Goal: Task Accomplishment & Management: Manage account settings

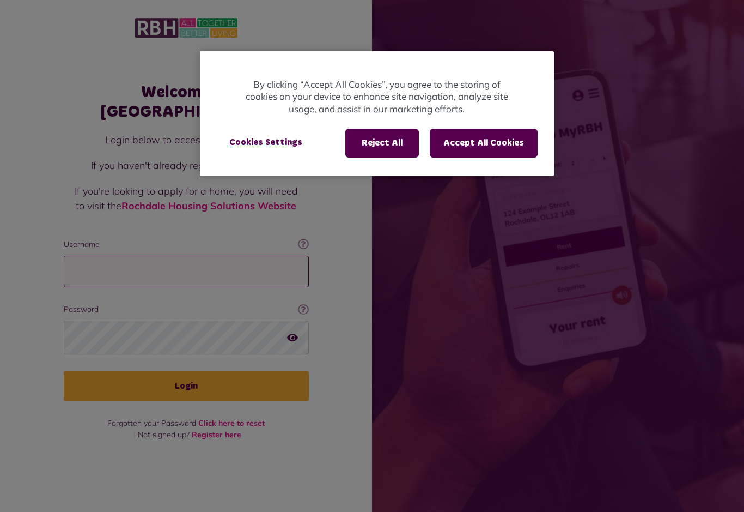
type input "**********"
click at [186, 387] on button "Login" at bounding box center [186, 385] width 245 height 31
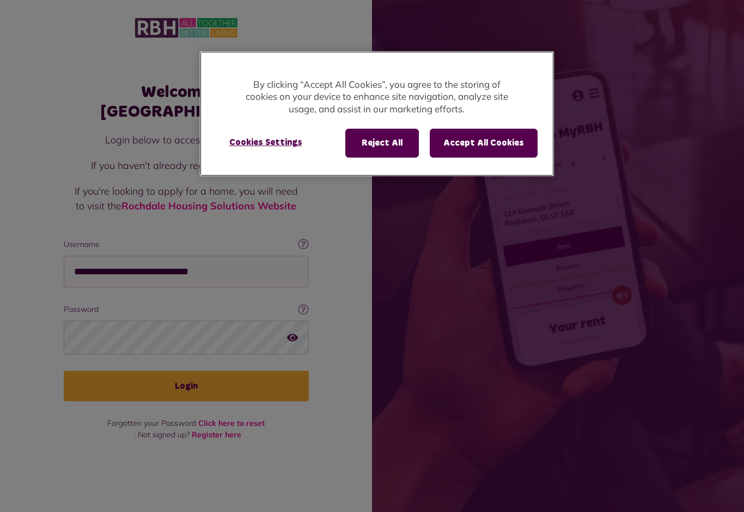
click at [476, 144] on button "Accept All Cookies" at bounding box center [484, 143] width 108 height 28
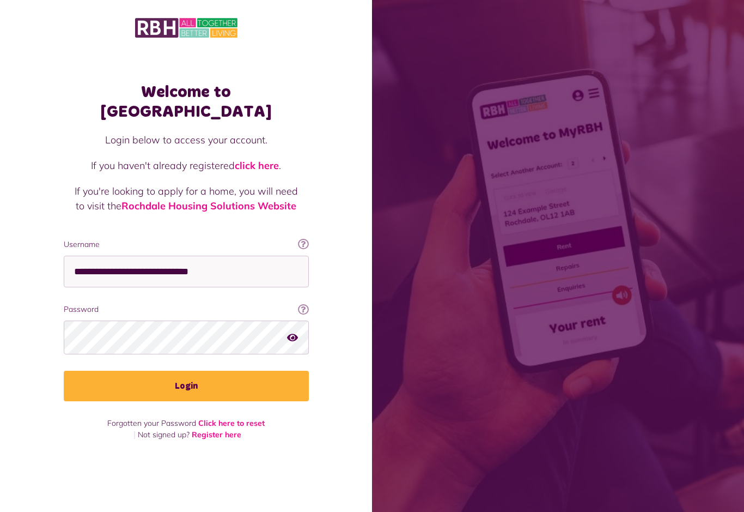
click at [497, 149] on span at bounding box center [558, 256] width 372 height 512
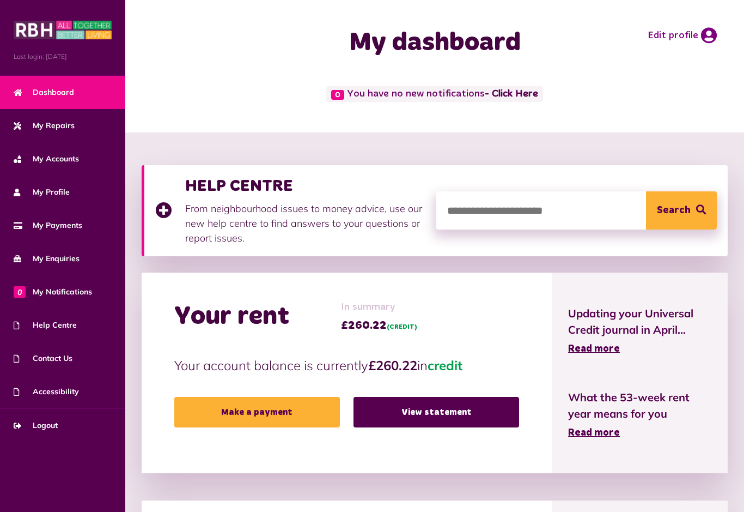
click at [421, 409] on link "View statement" at bounding box center [437, 412] width 166 height 31
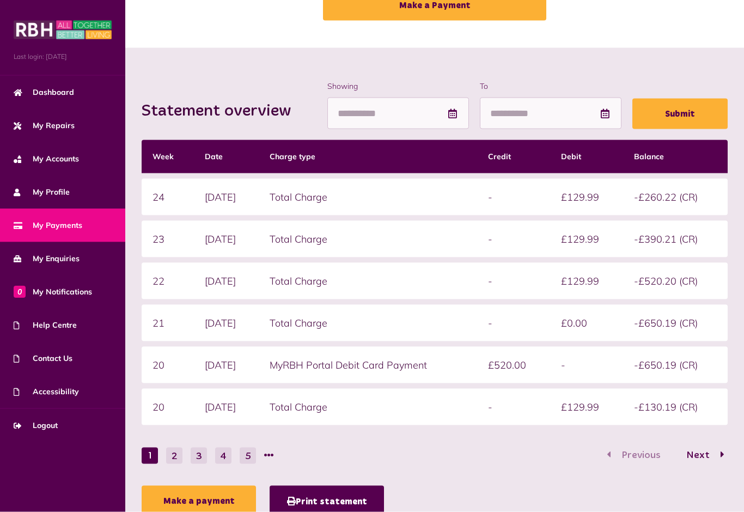
scroll to position [108, 0]
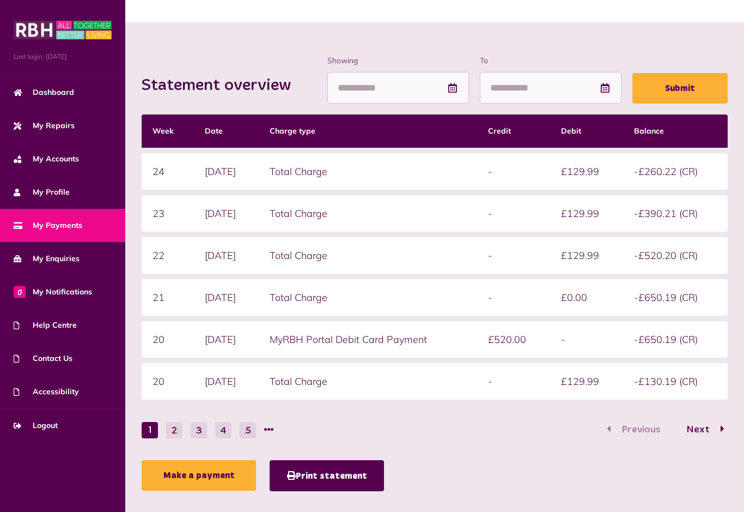
click at [204, 473] on link "Make a payment" at bounding box center [199, 475] width 114 height 31
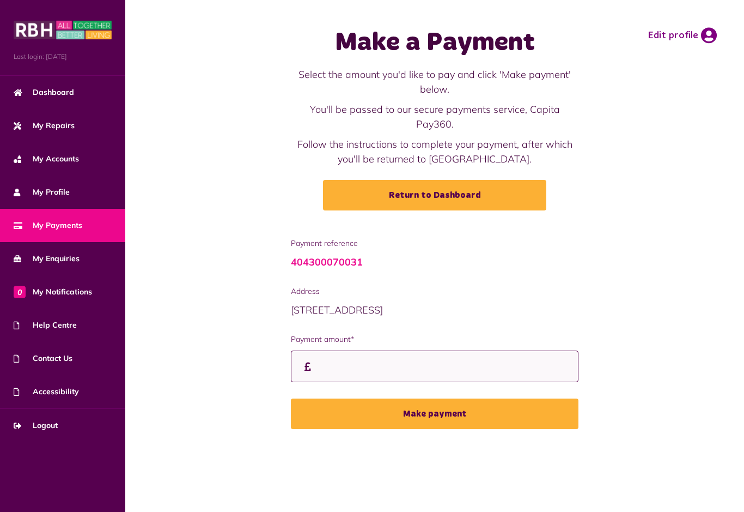
click at [375, 351] on input "Payment amount*" at bounding box center [435, 366] width 288 height 32
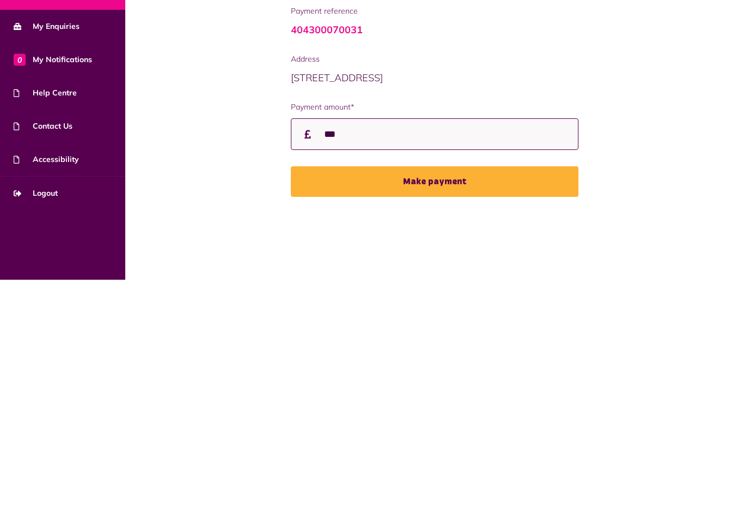
type input "***"
click at [441, 398] on button "Make payment" at bounding box center [435, 413] width 288 height 31
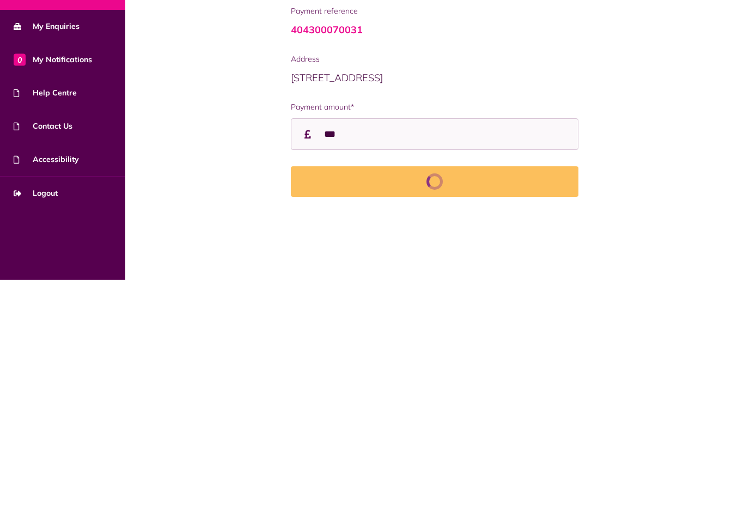
scroll to position [20, 0]
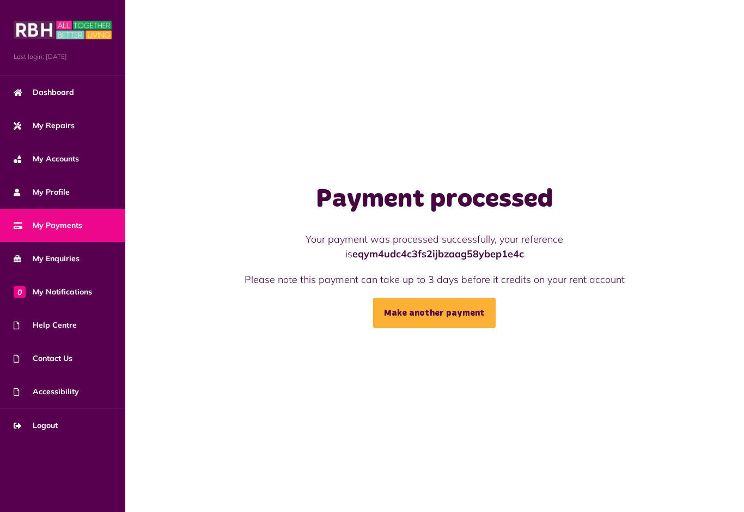
click at [63, 90] on span "Dashboard" at bounding box center [44, 92] width 60 height 11
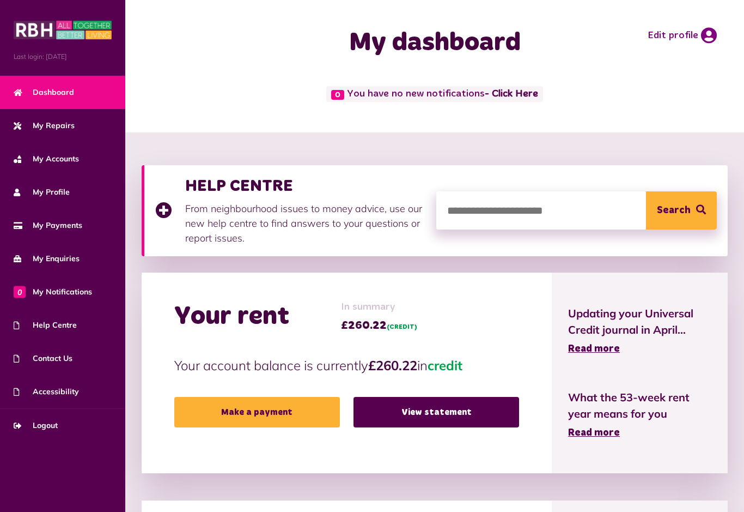
click at [431, 412] on link "View statement" at bounding box center [437, 412] width 166 height 31
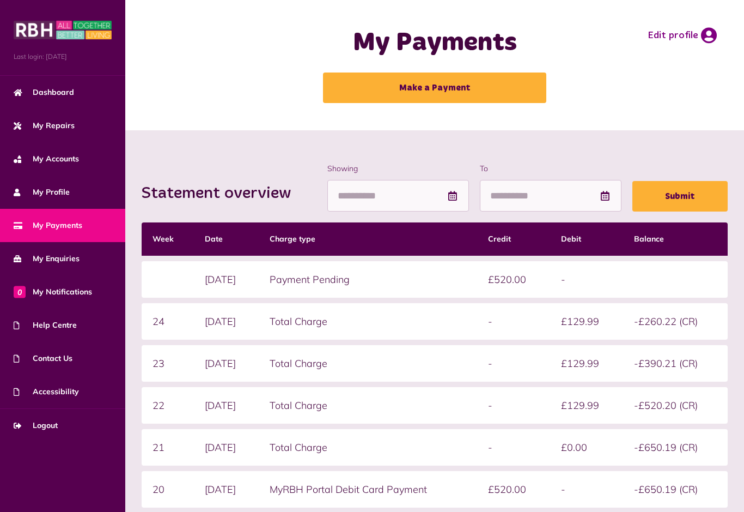
click at [49, 124] on span "My Repairs" at bounding box center [44, 125] width 61 height 11
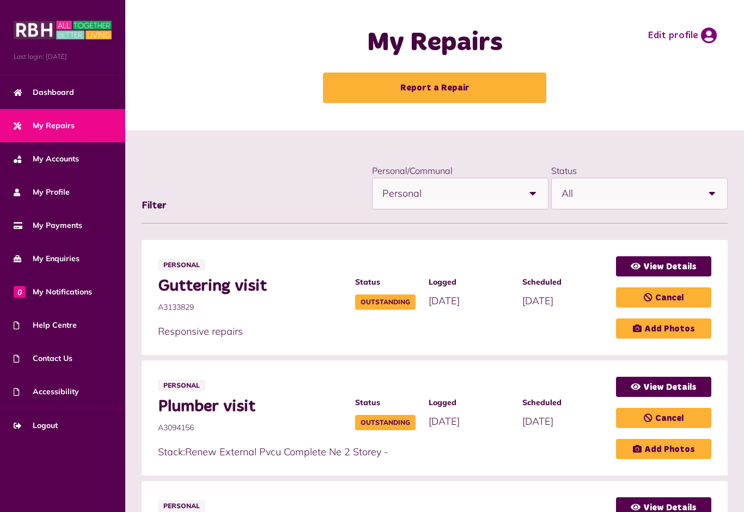
click at [653, 264] on link "View Details" at bounding box center [663, 266] width 95 height 20
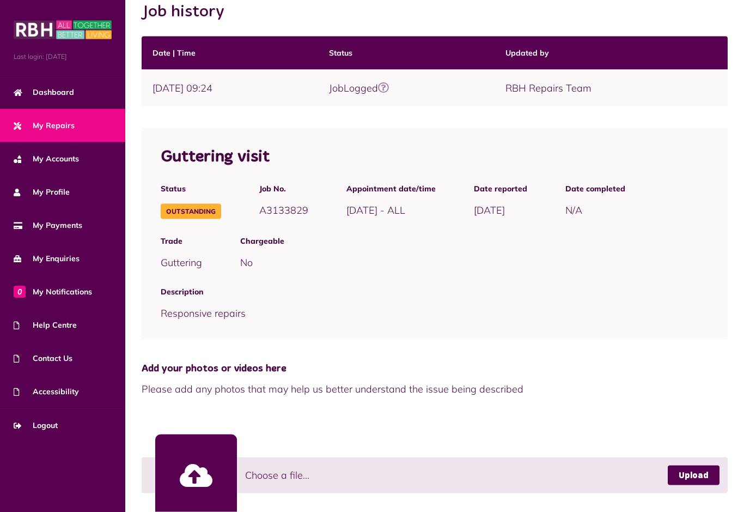
scroll to position [202, 0]
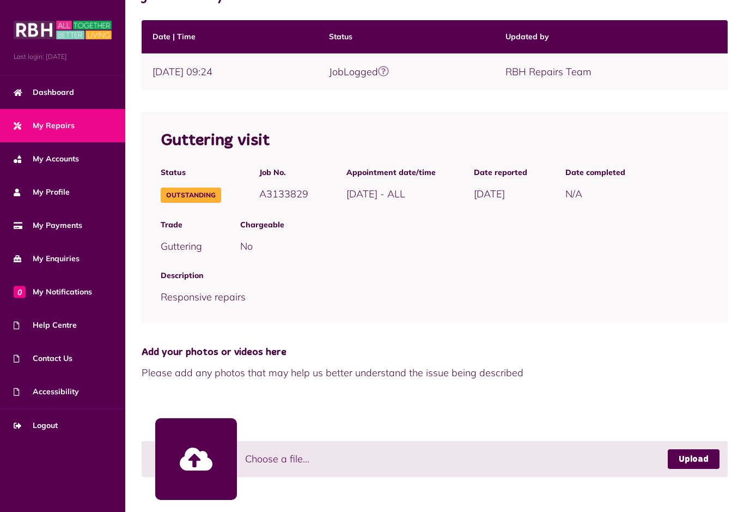
click at [198, 453] on link at bounding box center [196, 459] width 82 height 82
click at [203, 461] on link at bounding box center [196, 459] width 82 height 82
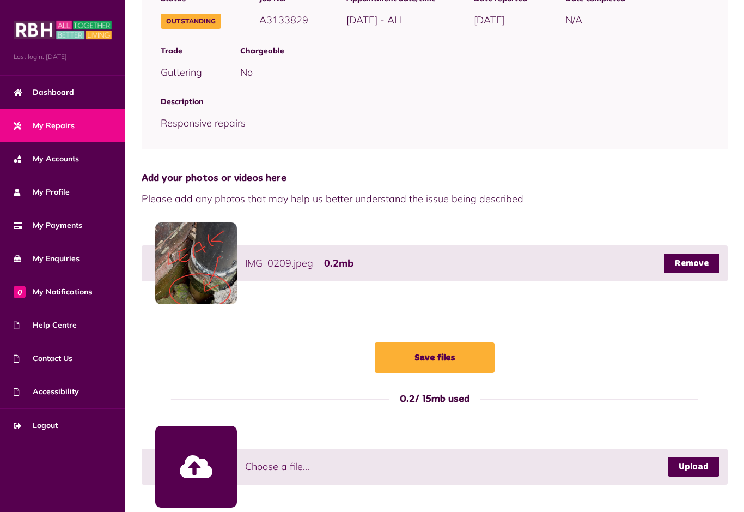
scroll to position [376, 0]
click at [443, 354] on button "Save files" at bounding box center [435, 357] width 120 height 31
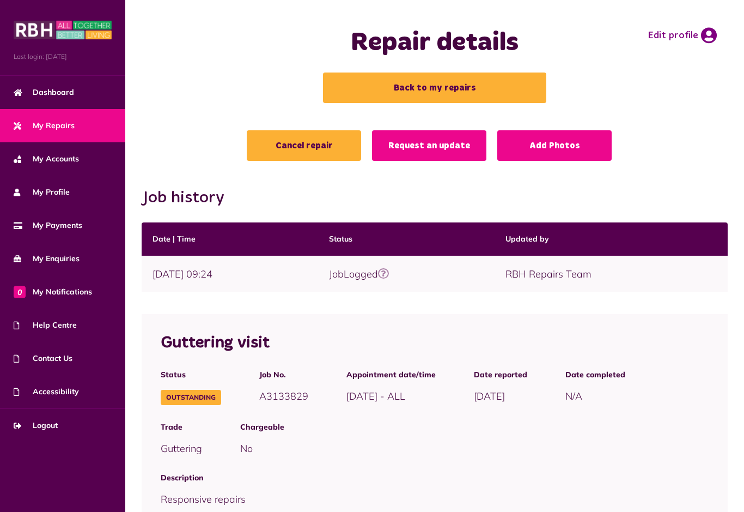
click at [429, 143] on link "Request an update" at bounding box center [429, 145] width 114 height 31
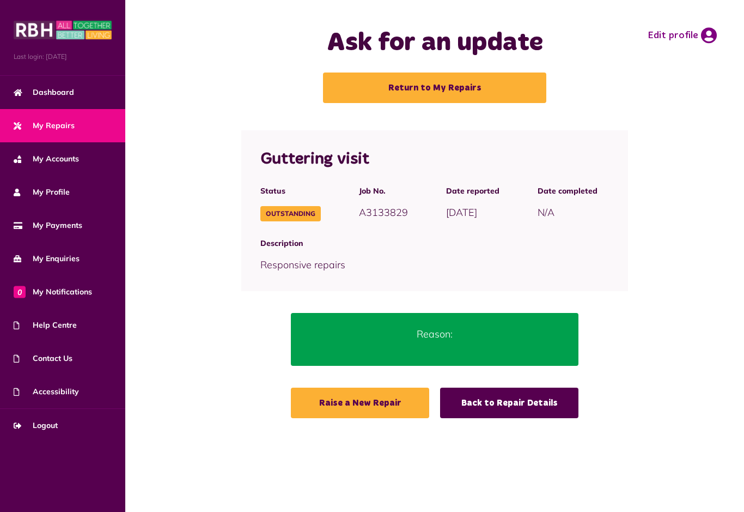
click at [424, 336] on p "Reason:" at bounding box center [434, 333] width 255 height 15
click at [434, 333] on p "Reason:" at bounding box center [434, 333] width 255 height 15
click at [510, 404] on link "Back to Repair Details" at bounding box center [509, 402] width 138 height 31
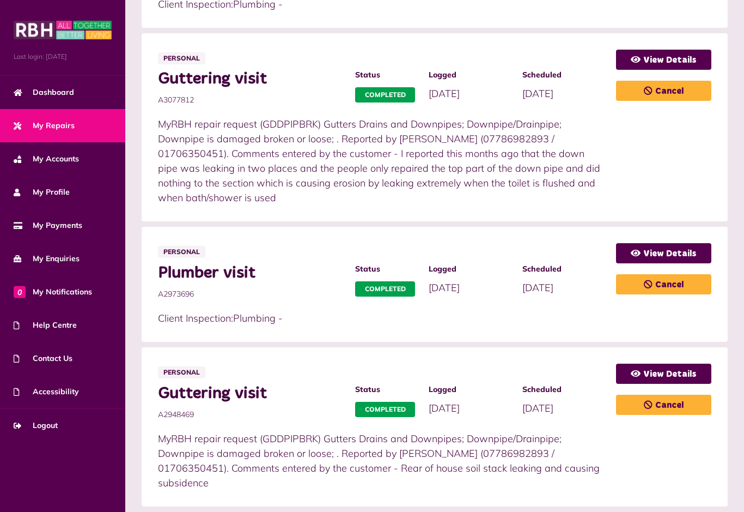
scroll to position [636, 0]
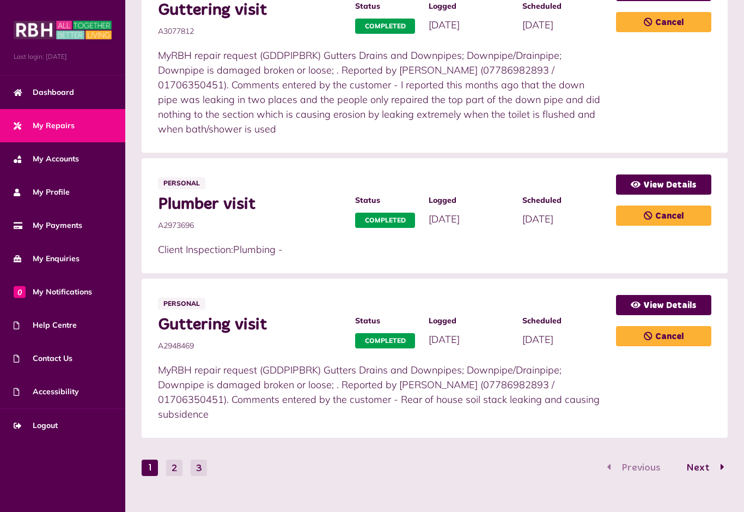
click at [178, 469] on button "2" at bounding box center [174, 467] width 16 height 16
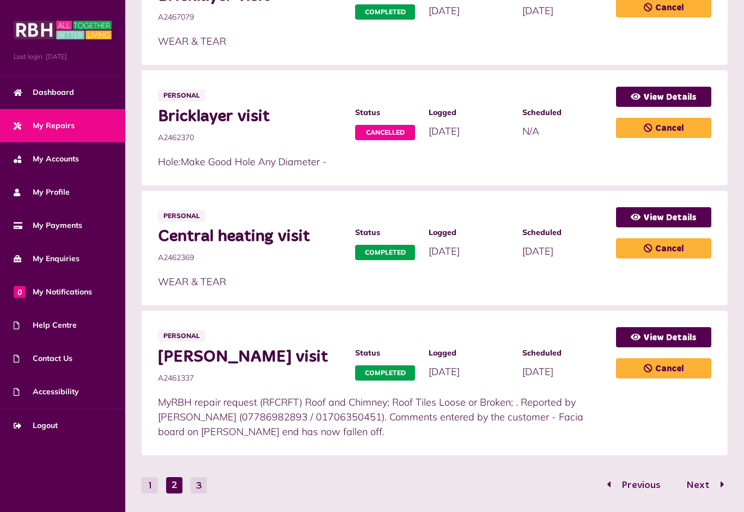
scroll to position [543, 0]
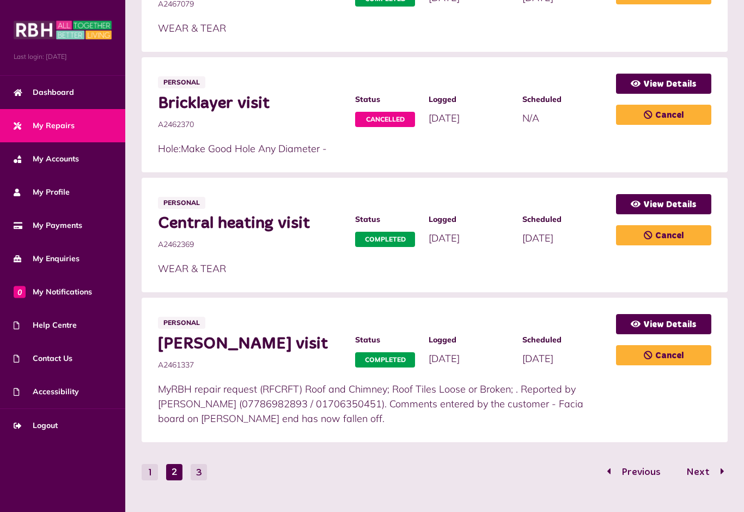
click at [152, 469] on button "1" at bounding box center [150, 472] width 16 height 16
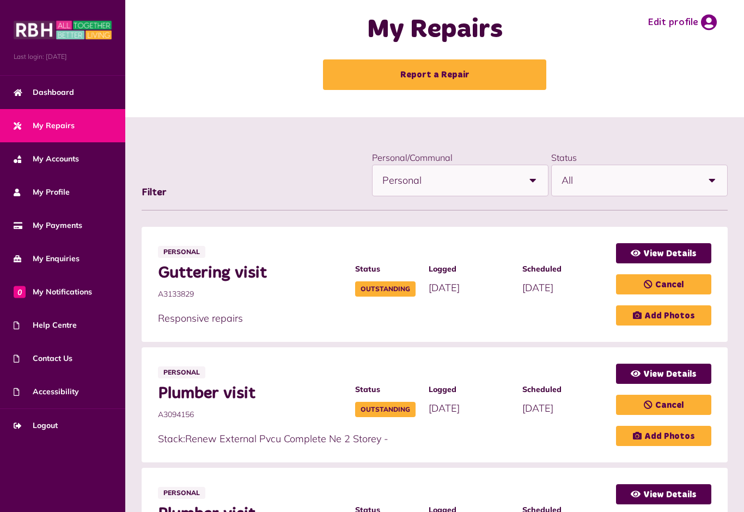
scroll to position [0, 0]
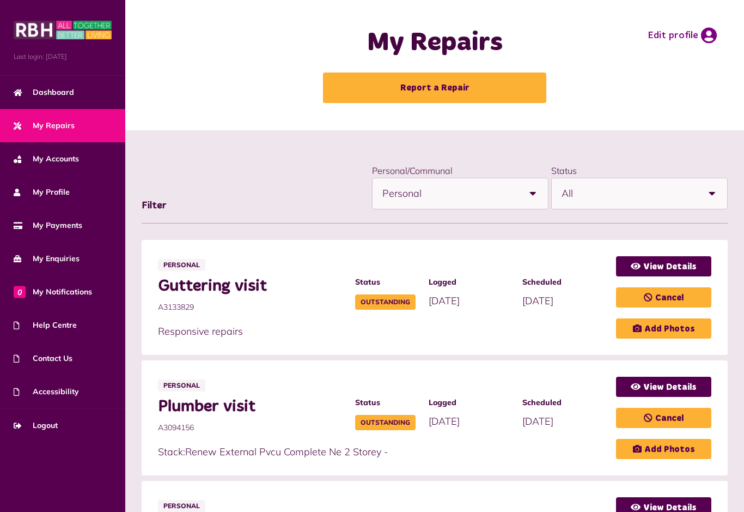
click at [45, 430] on span "Logout" at bounding box center [36, 424] width 44 height 11
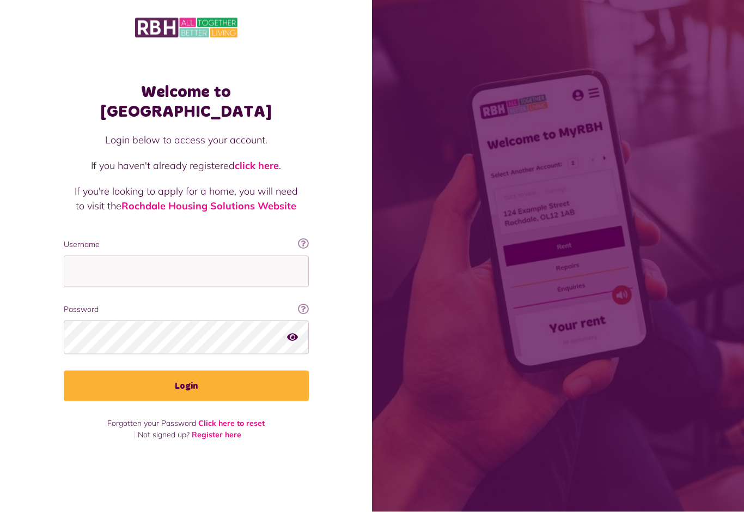
scroll to position [20, 0]
type input "**********"
click at [186, 370] on button "Login" at bounding box center [186, 385] width 245 height 31
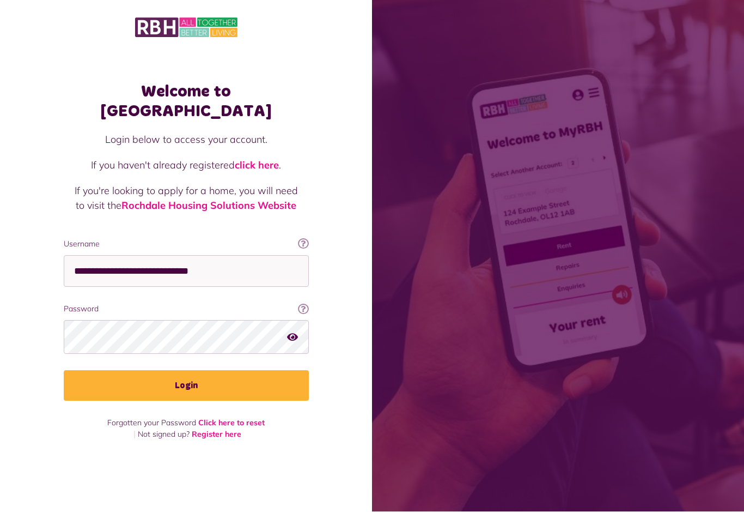
click at [232, 370] on button "Login" at bounding box center [186, 385] width 245 height 31
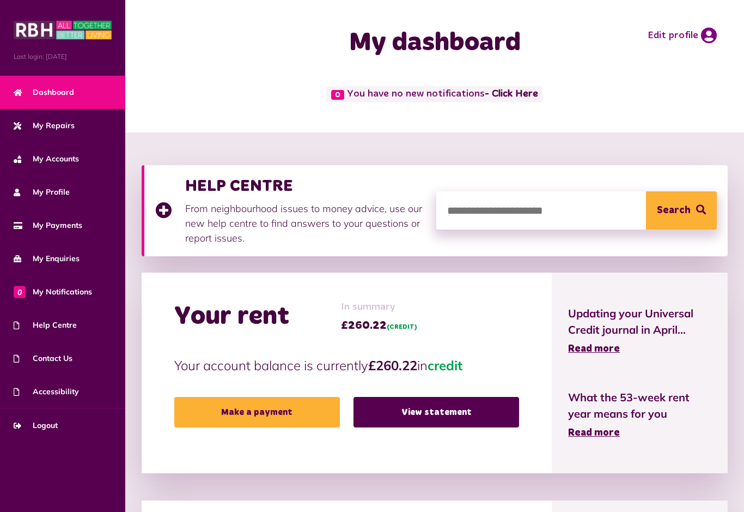
click at [54, 359] on span "Contact Us" at bounding box center [43, 357] width 59 height 11
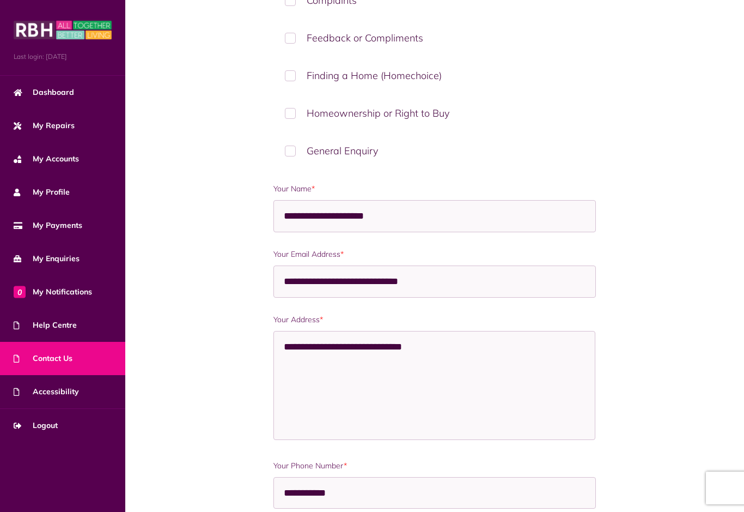
scroll to position [370, 0]
click at [55, 98] on span "Dashboard" at bounding box center [44, 92] width 60 height 11
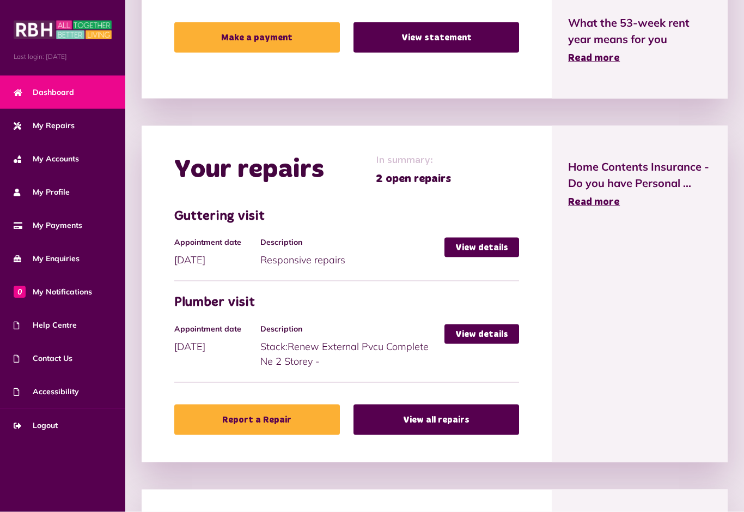
scroll to position [375, 0]
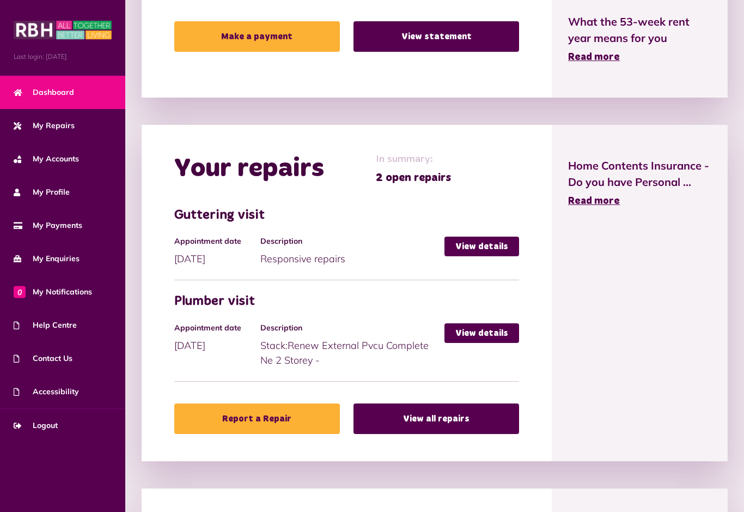
click at [33, 425] on span "Logout" at bounding box center [36, 424] width 44 height 11
